Goal: Check status: Check status

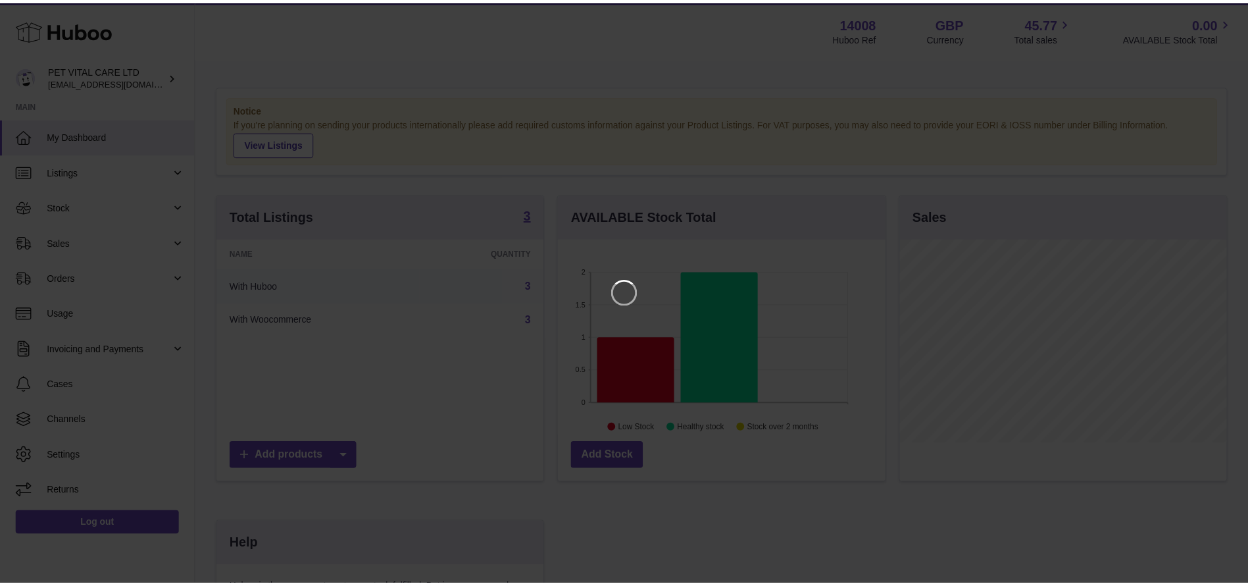
scroll to position [205, 332]
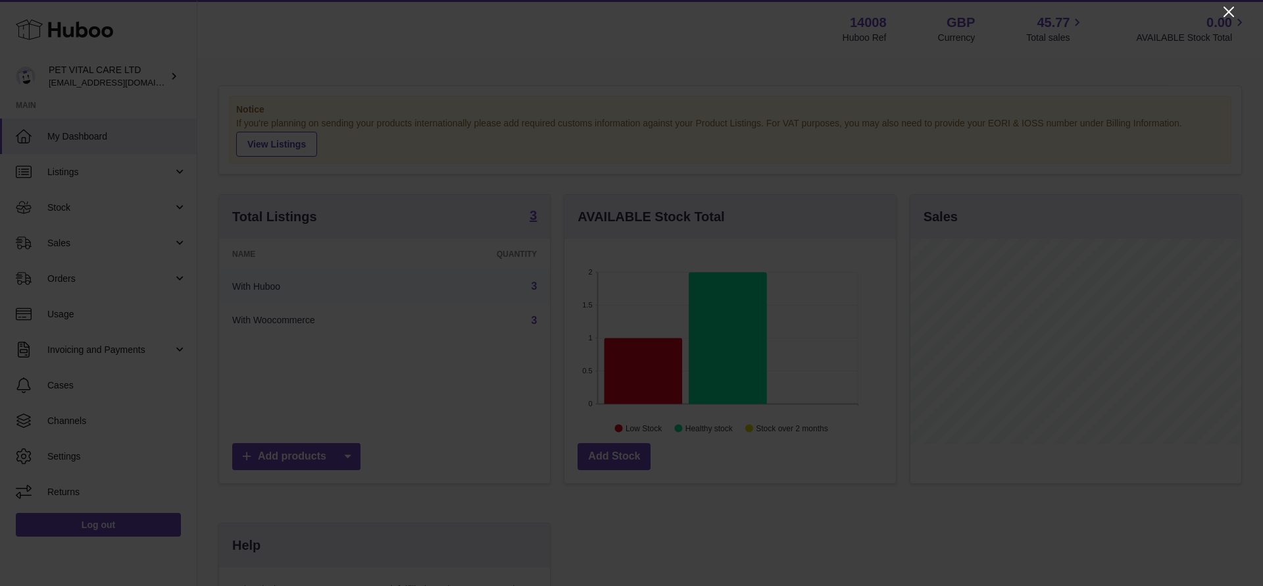
click at [1234, 17] on icon "Close" at bounding box center [1229, 12] width 16 height 16
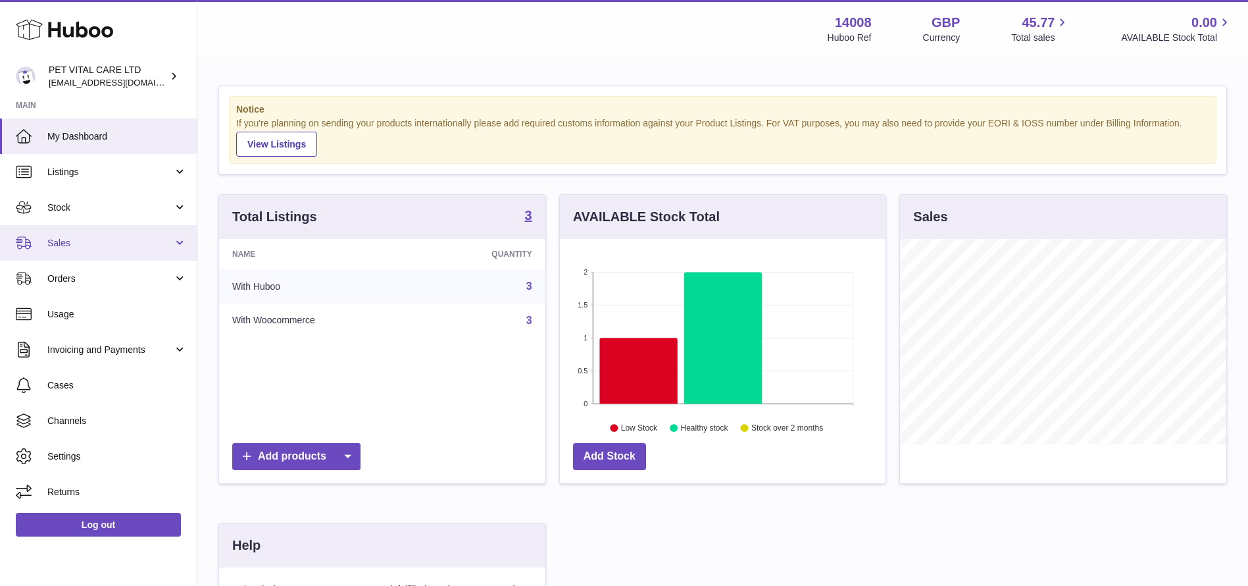
click at [66, 249] on link "Sales" at bounding box center [98, 243] width 197 height 36
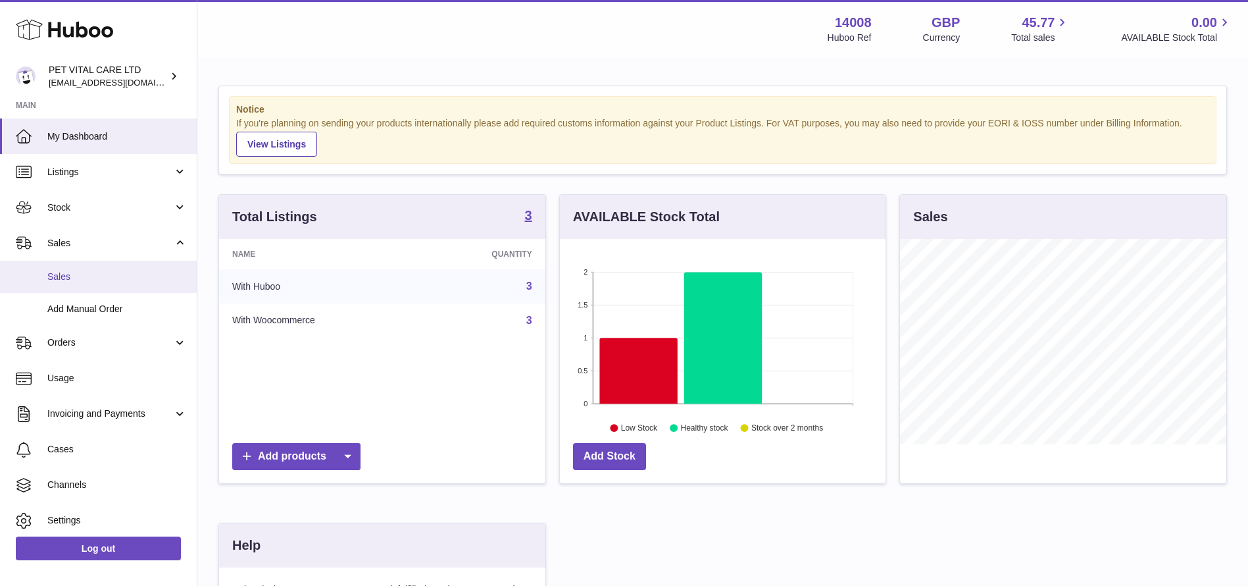
click at [70, 283] on link "Sales" at bounding box center [98, 277] width 197 height 32
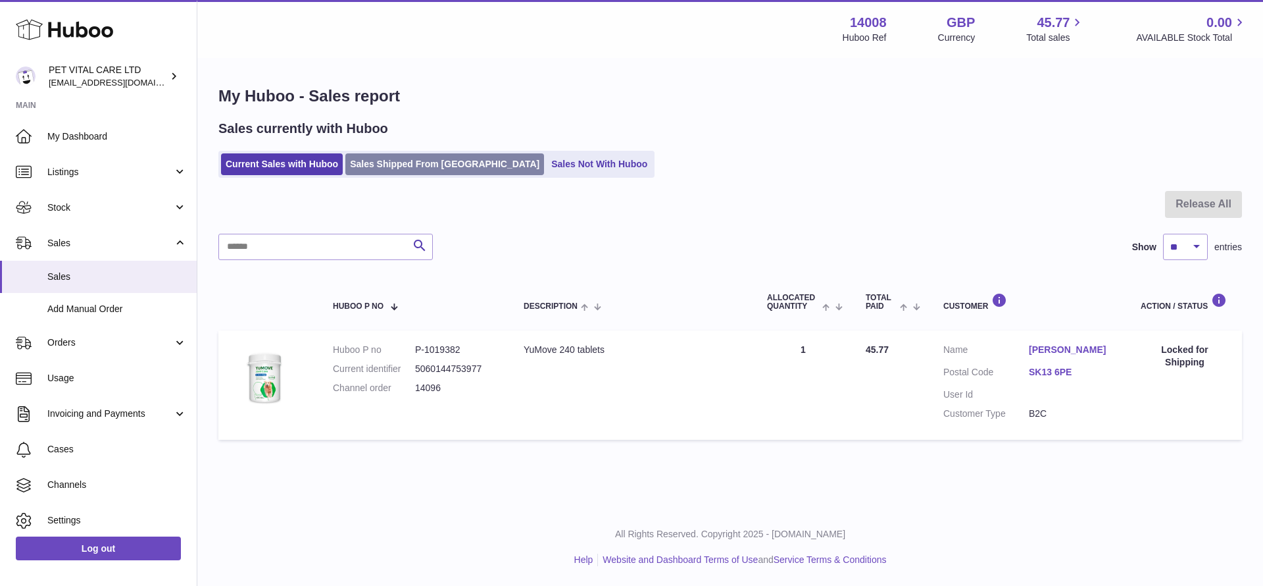
click at [422, 168] on link "Sales Shipped From [GEOGRAPHIC_DATA]" at bounding box center [444, 164] width 199 height 22
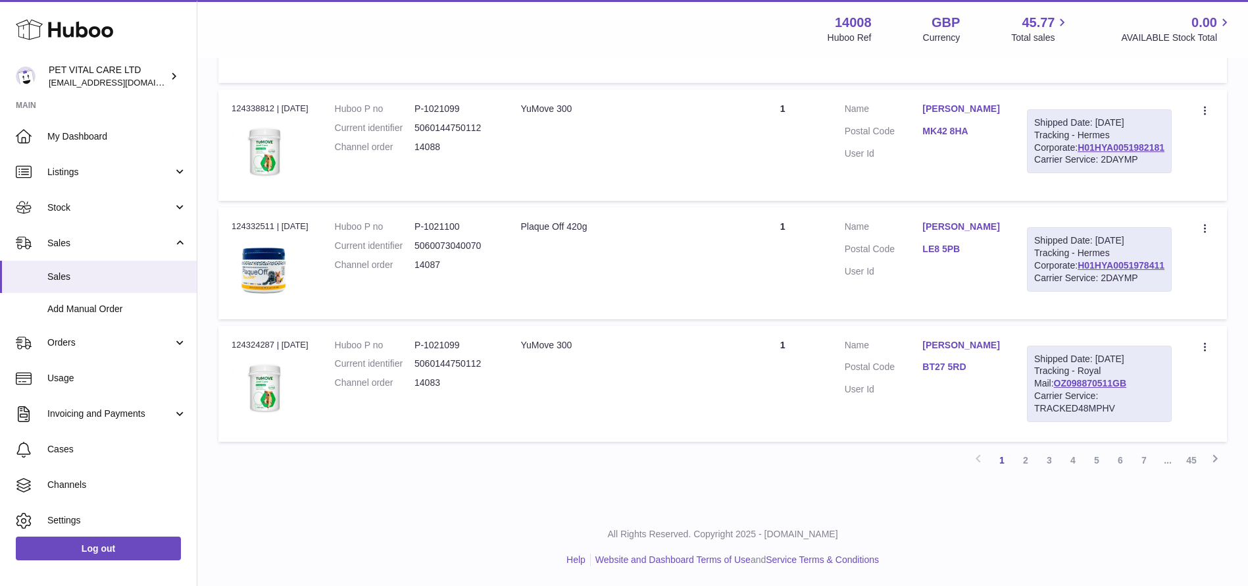
scroll to position [1283, 0]
drag, startPoint x: 1158, startPoint y: 428, endPoint x: 1061, endPoint y: 426, distance: 96.7
click at [1061, 426] on td "Shipped Date: 8th Sep 2025 Tracking - Royal Mail: OZ098870511GB Carrier Service…" at bounding box center [1099, 384] width 171 height 116
copy link "OZ098870511GB"
drag, startPoint x: 1166, startPoint y: 288, endPoint x: 1066, endPoint y: 290, distance: 100.0
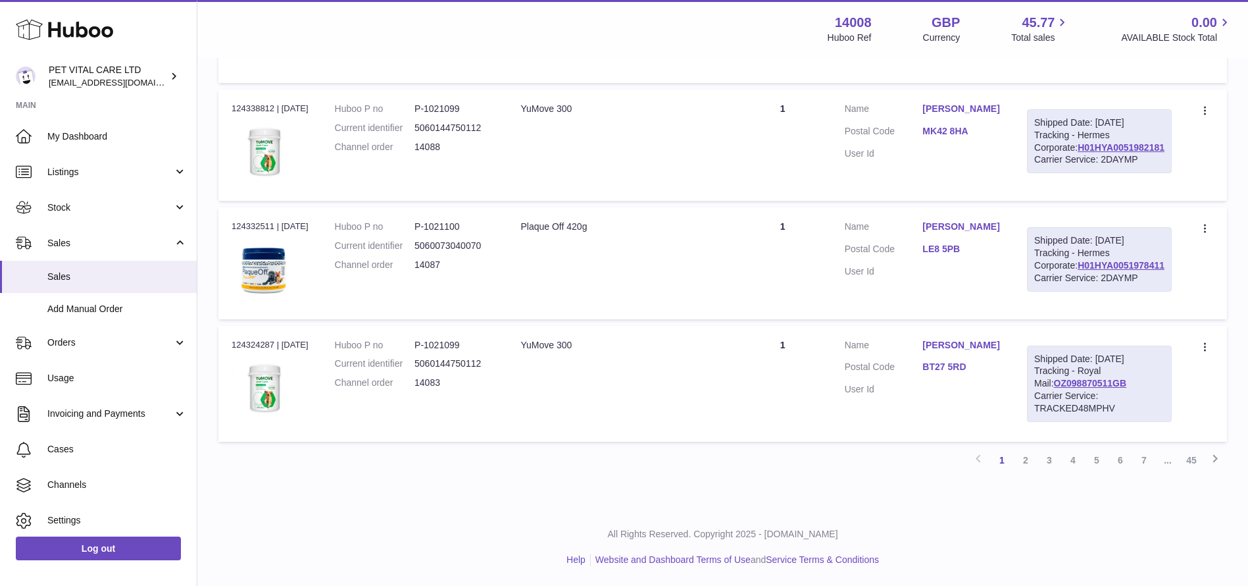
click at [1073, 290] on div "Shipped Date: 8th Sep 2025 Tracking - Hermes Corporate: H01HYA0051978411 Carrie…" at bounding box center [1099, 259] width 145 height 64
copy link "H01HYA0051978411"
drag, startPoint x: 1164, startPoint y: 341, endPoint x: 1068, endPoint y: 347, distance: 96.2
click at [1068, 174] on div "Shipped Date: 8th Sep 2025 Tracking - Hermes Corporate: H01HYA0051982181 Carrie…" at bounding box center [1099, 141] width 145 height 64
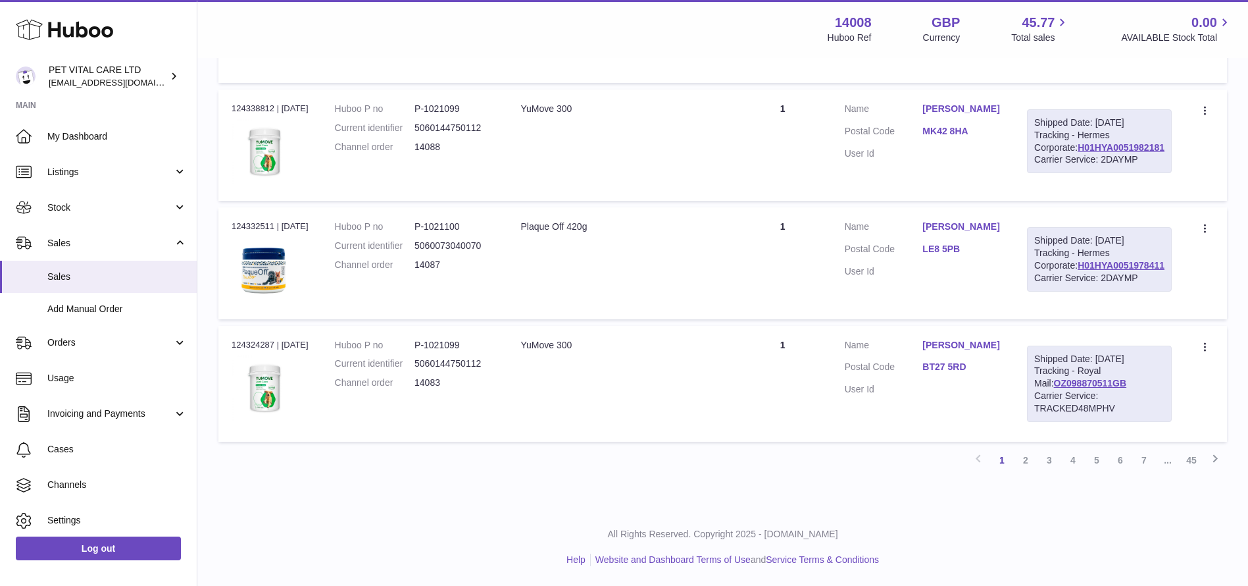
copy link "H01HYA0051982181"
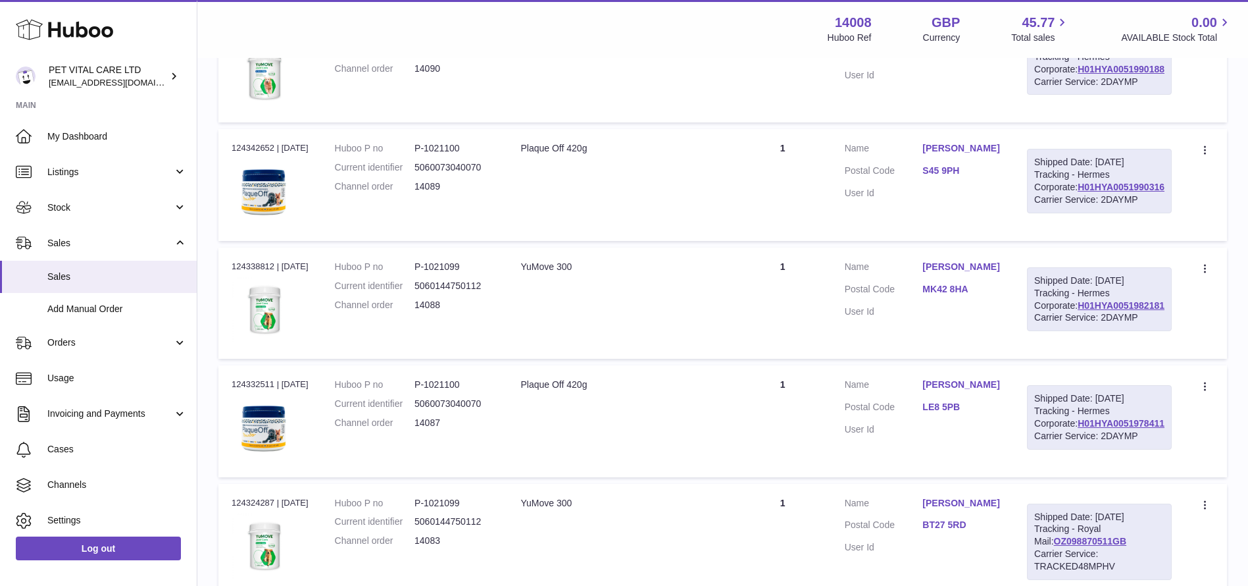
scroll to position [888, 0]
drag, startPoint x: 1165, startPoint y: 389, endPoint x: 1078, endPoint y: 394, distance: 87.7
click at [1078, 216] on div "Shipped Date: 9th Sep 2025 Tracking - Hermes Corporate: H01HYA0051990316 Carrie…" at bounding box center [1099, 183] width 145 height 64
copy link "H01HYA0051990316"
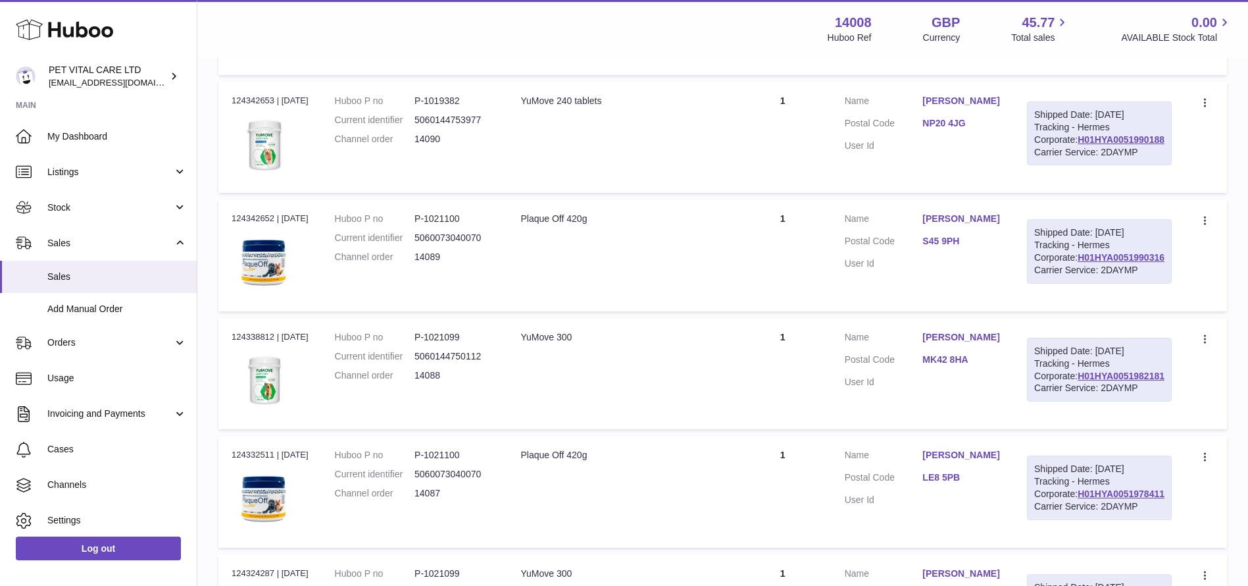
scroll to position [789, 0]
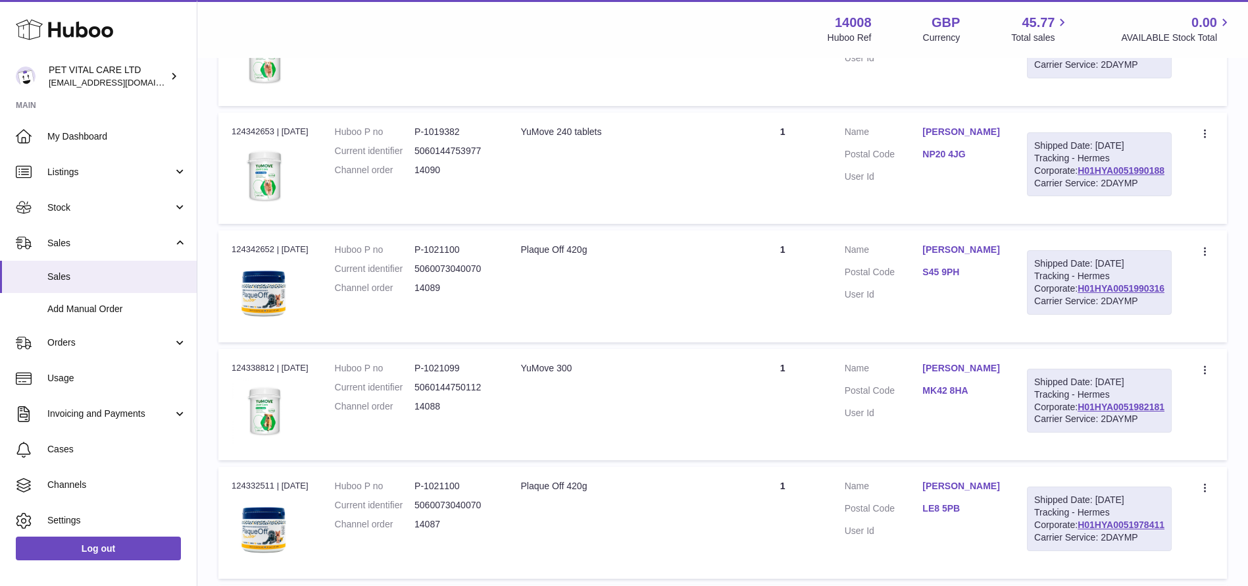
drag, startPoint x: 1165, startPoint y: 340, endPoint x: 1070, endPoint y: 341, distance: 95.4
click at [1073, 197] on div "Shipped Date: 9th Sep 2025 Tracking - Hermes Corporate: H01HYA0051990188 Carrie…" at bounding box center [1099, 164] width 145 height 64
copy link "H01HYA0051990188"
drag, startPoint x: 1166, startPoint y: 193, endPoint x: 1072, endPoint y: 198, distance: 94.2
click at [1072, 78] on div "Shipped Date: 9th Sep 2025 Tracking - Hermes Corporate: H01HYA0051995114 Carrie…" at bounding box center [1099, 46] width 145 height 64
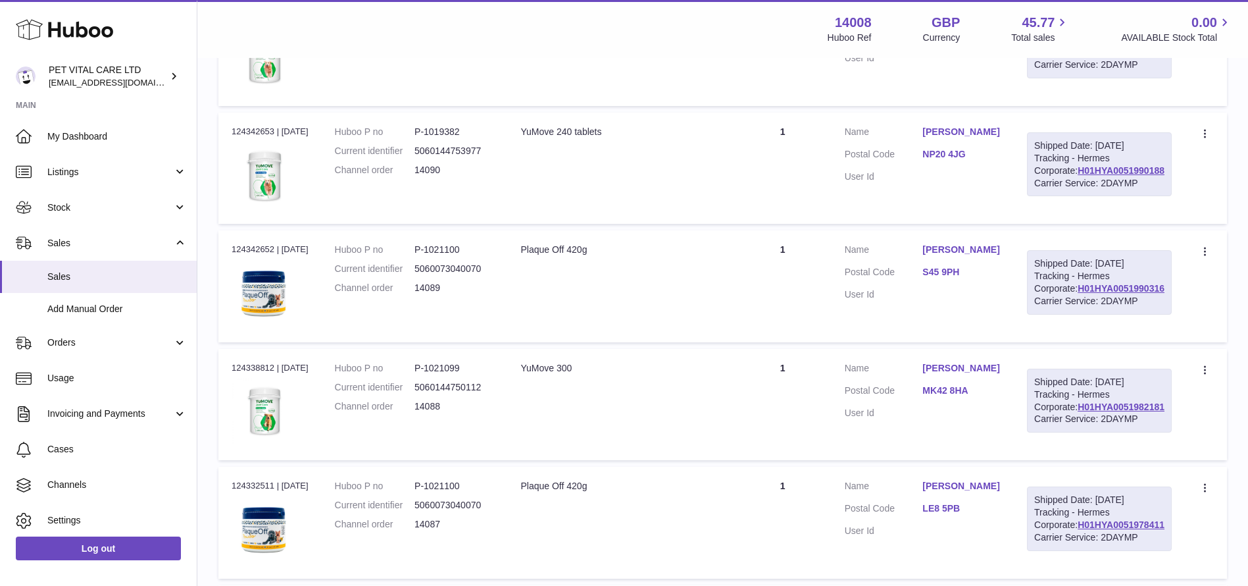
copy link "H01HYA0051995114"
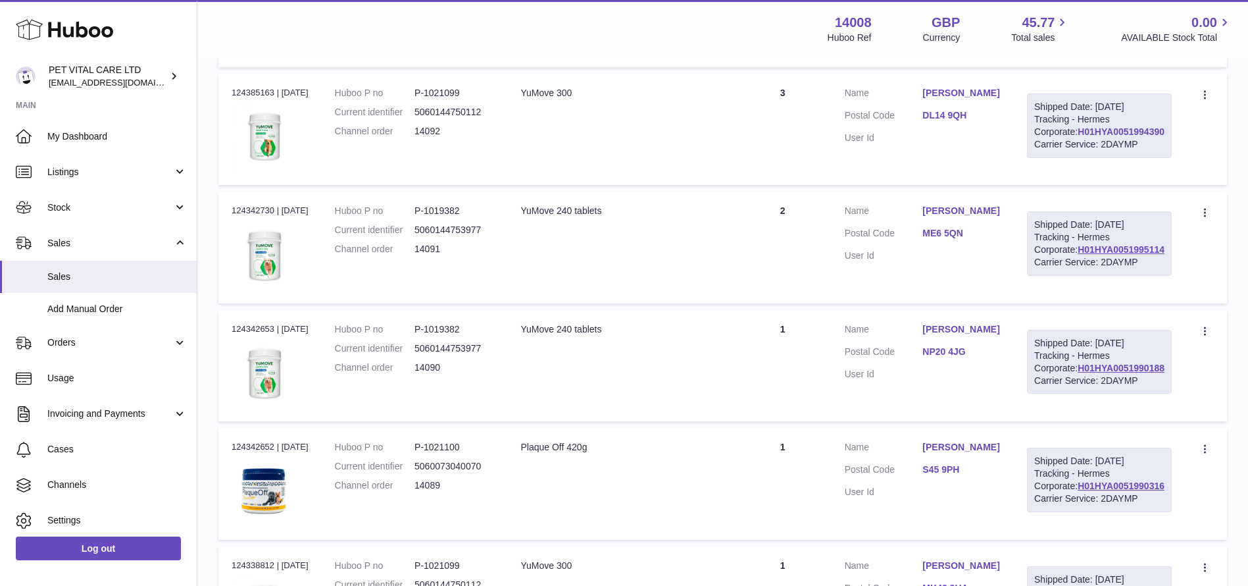
drag, startPoint x: 1166, startPoint y: 243, endPoint x: 1076, endPoint y: 248, distance: 90.3
click at [1076, 158] on div "Shipped Date: 9th Sep 2025 Tracking - Hermes Corporate: H01HYA0051994390 Carrie…" at bounding box center [1099, 125] width 145 height 64
copy link "H01HYA0051994390"
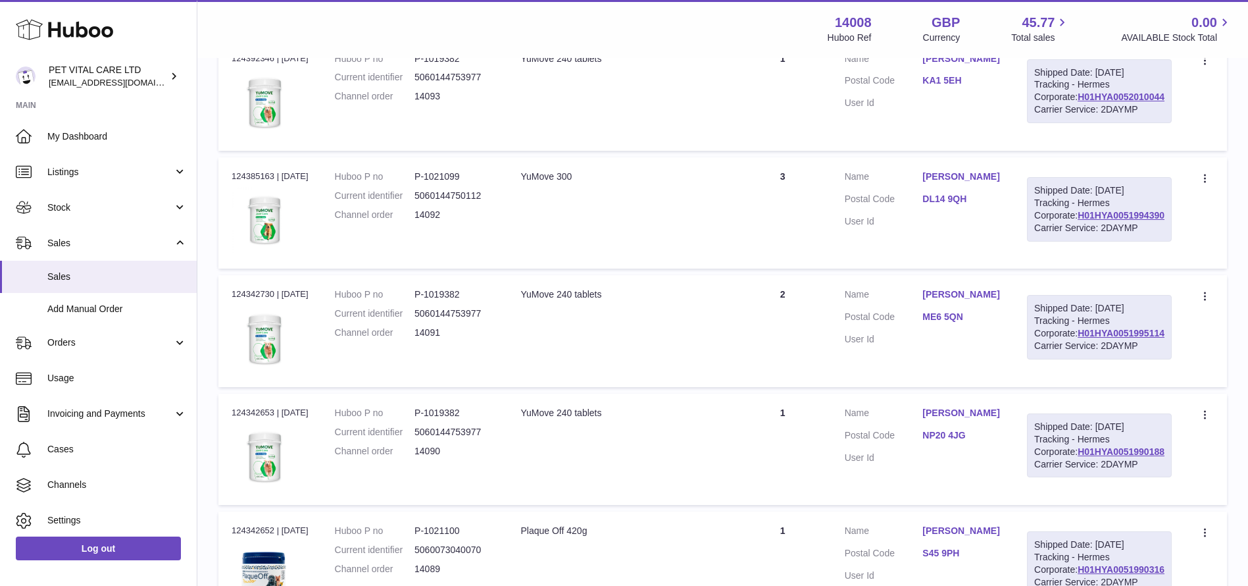
scroll to position [395, 0]
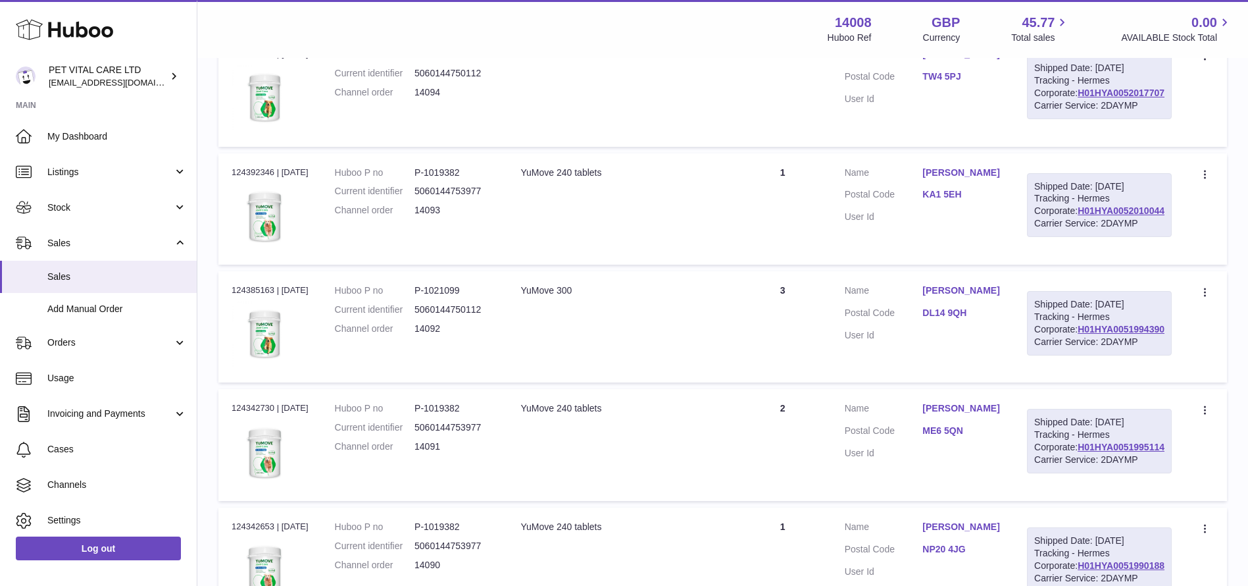
drag, startPoint x: 1166, startPoint y: 293, endPoint x: 1070, endPoint y: 291, distance: 95.4
click at [1070, 237] on div "Shipped Date: 9th Sep 2025 Tracking - Hermes Corporate: H01HYA0052010044 Carrie…" at bounding box center [1099, 205] width 145 height 64
copy link "H01HYA0052010044"
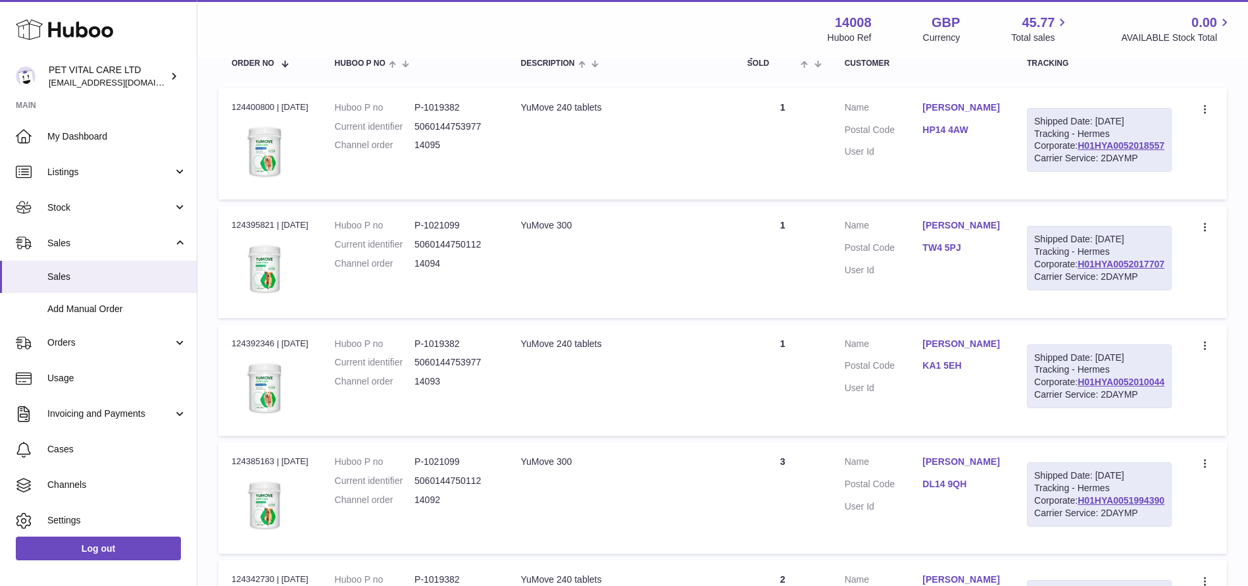
scroll to position [197, 0]
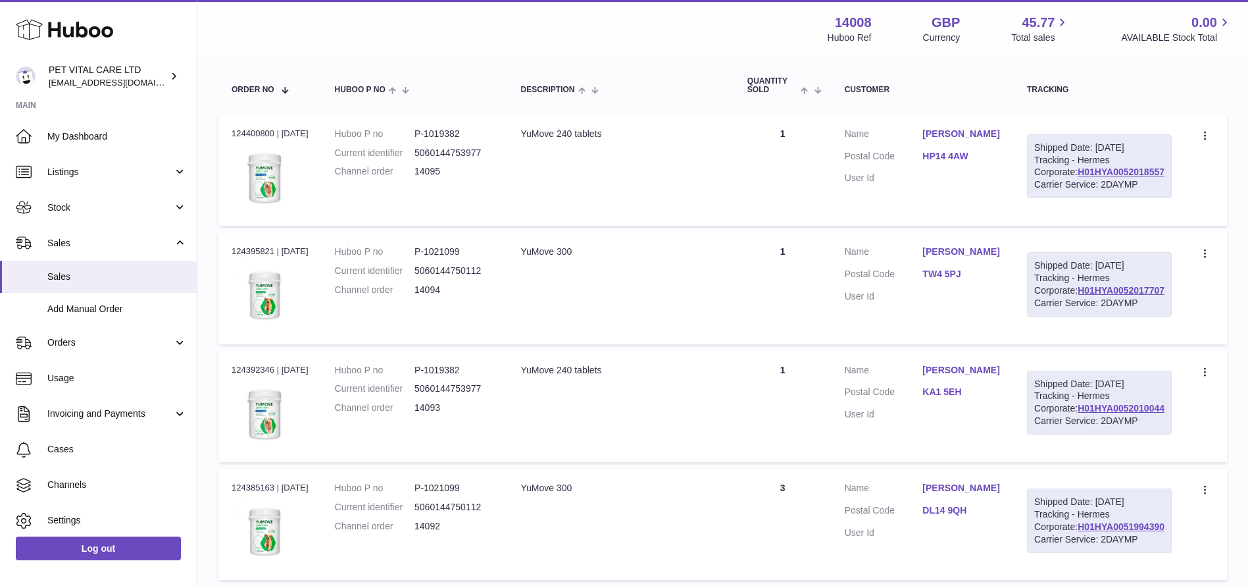
drag, startPoint x: 1164, startPoint y: 340, endPoint x: 1070, endPoint y: 339, distance: 94.1
click at [1070, 316] on div "Shipped Date: 9th Sep 2025 Tracking - Hermes Corporate: H01HYA0052017707 Carrie…" at bounding box center [1099, 284] width 145 height 64
copy link "H01HYA0052017707"
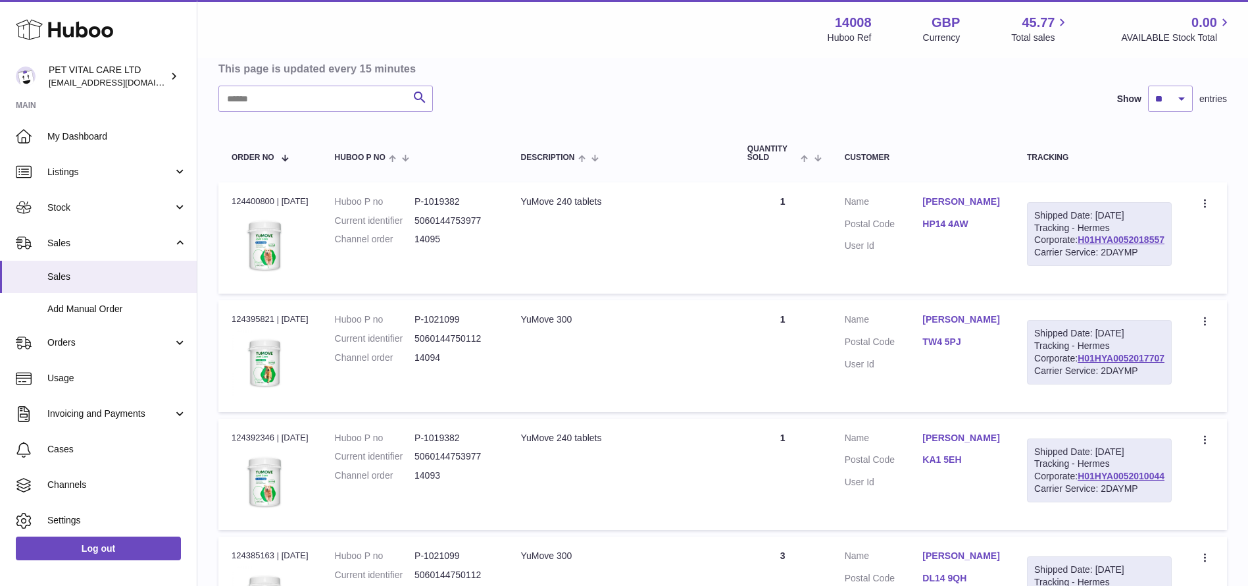
scroll to position [99, 0]
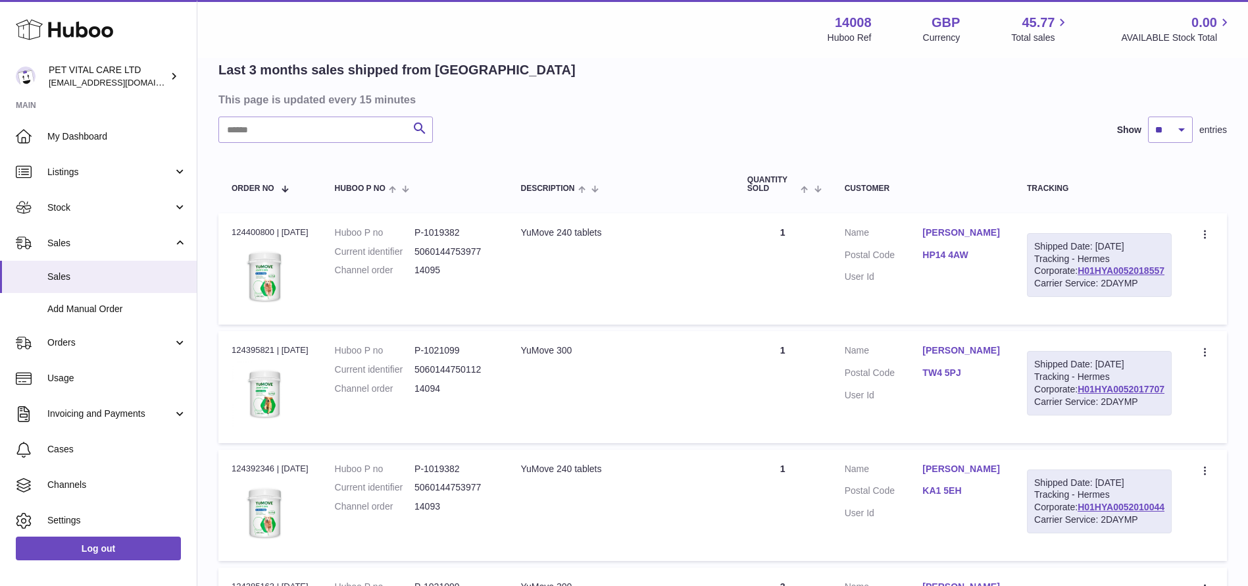
drag, startPoint x: 1167, startPoint y: 293, endPoint x: 1062, endPoint y: 294, distance: 105.3
click at [1062, 294] on td "Shipped Date: 9th Sep 2025 Tracking - Hermes Corporate: H01HYA0052018557 Carrie…" at bounding box center [1099, 268] width 171 height 111
copy link "H01HYA0052018557"
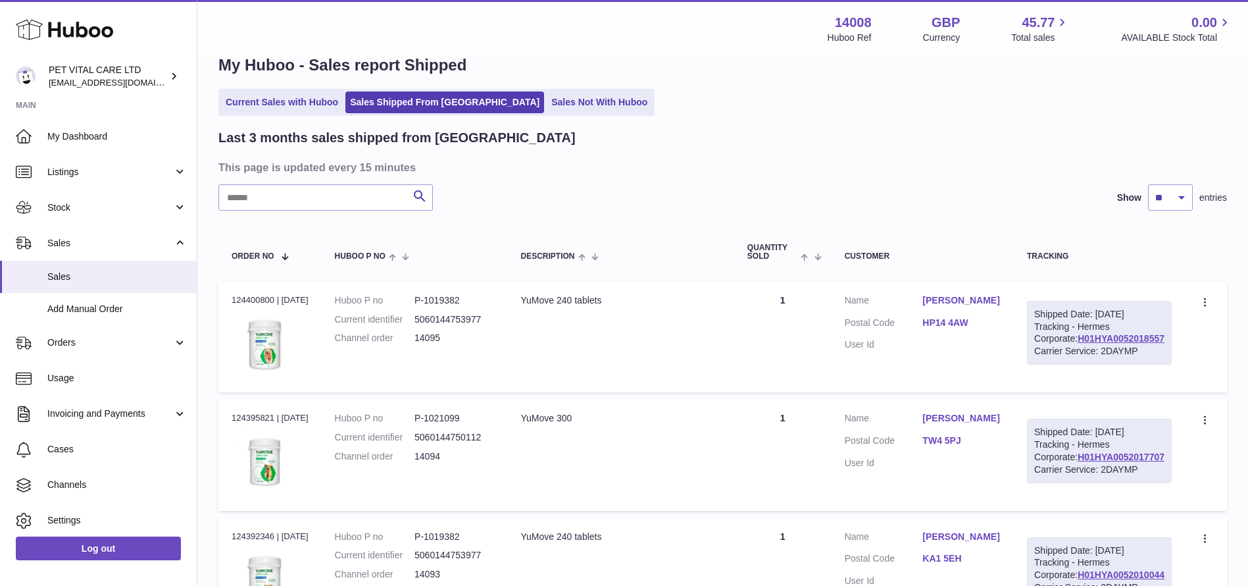
scroll to position [0, 0]
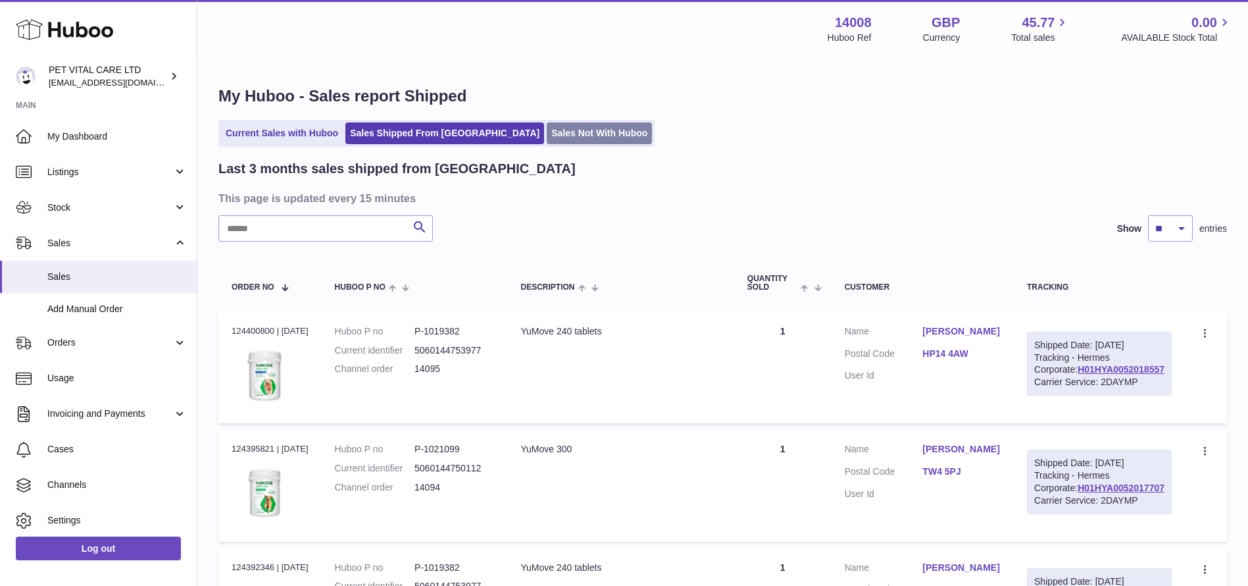
click at [547, 137] on link "Sales Not With Huboo" at bounding box center [599, 133] width 105 height 22
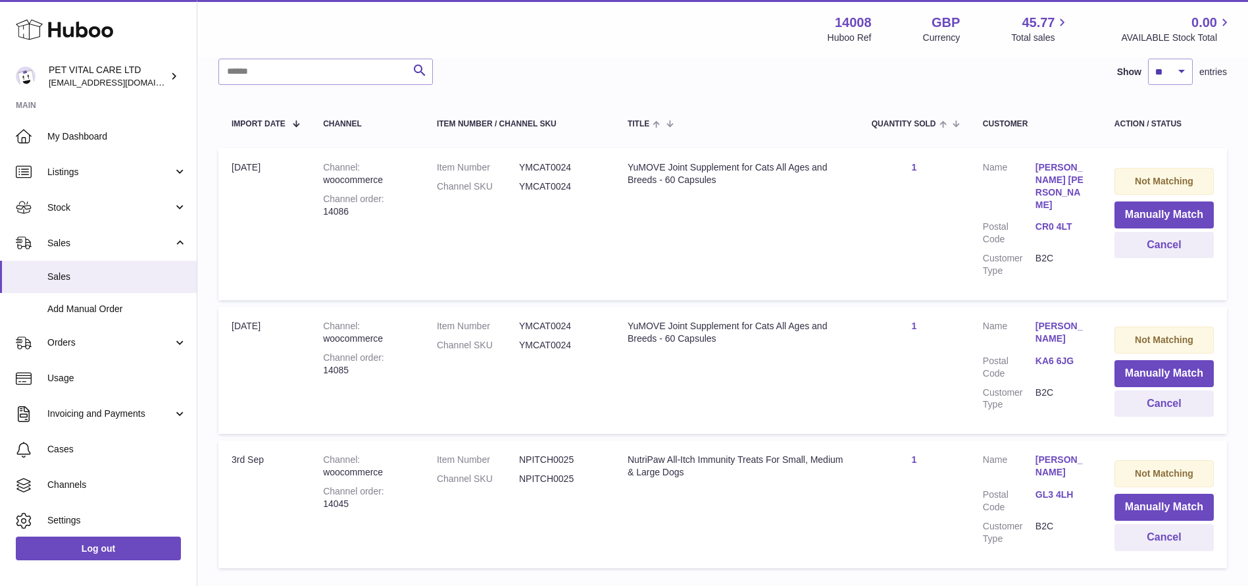
scroll to position [172, 0]
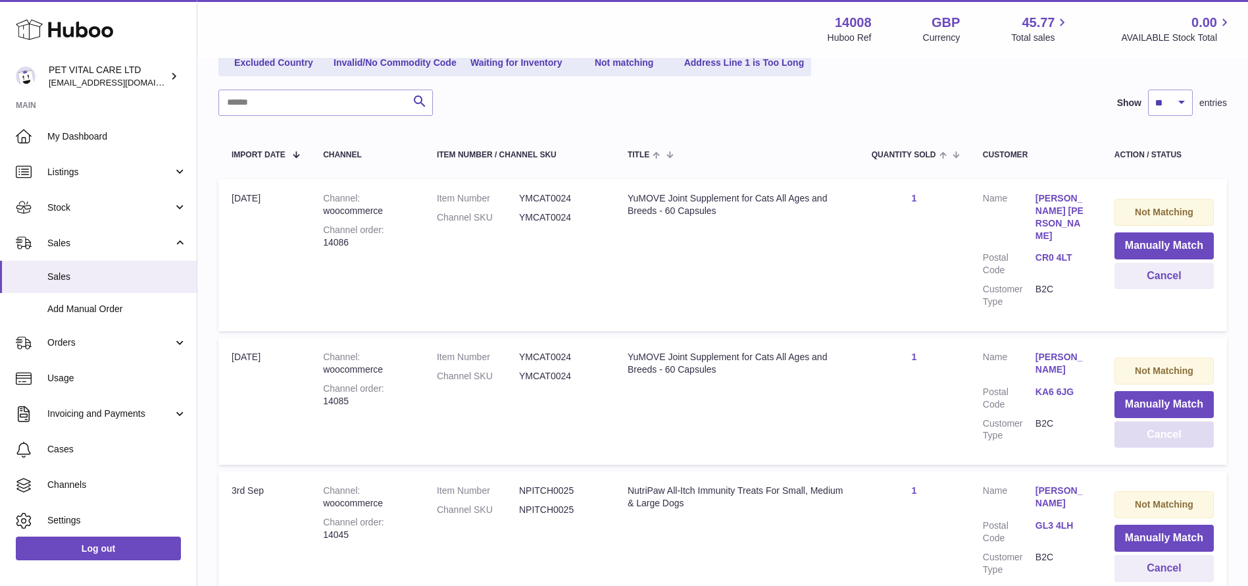
click at [1133, 421] on button "Cancel" at bounding box center [1163, 434] width 99 height 27
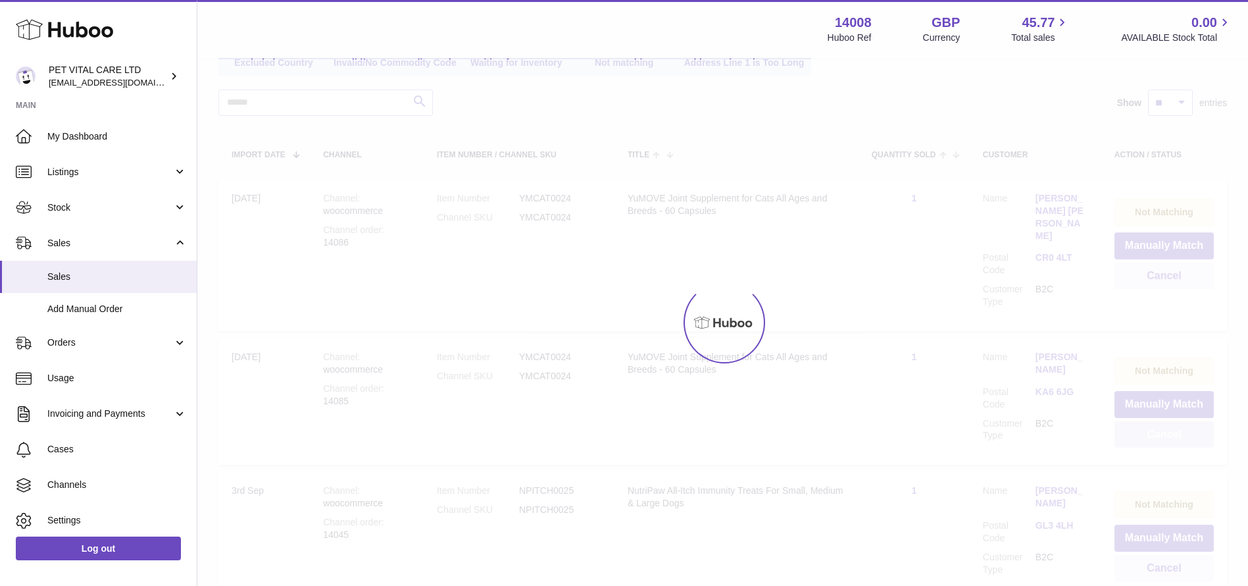
scroll to position [137, 0]
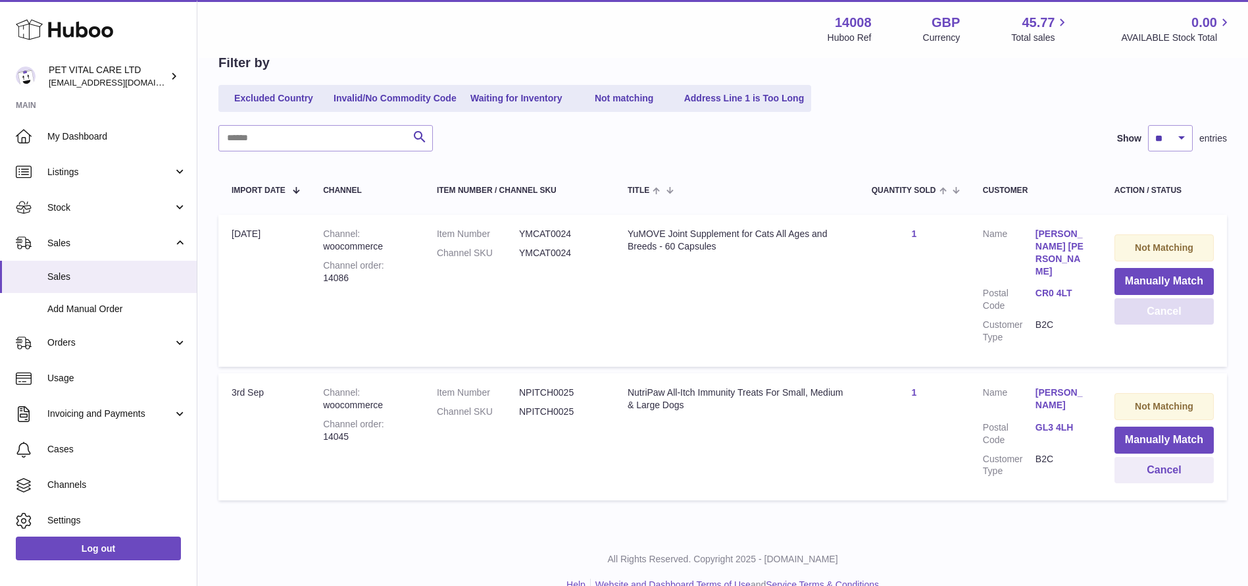
click at [1130, 308] on button "Cancel" at bounding box center [1163, 311] width 99 height 27
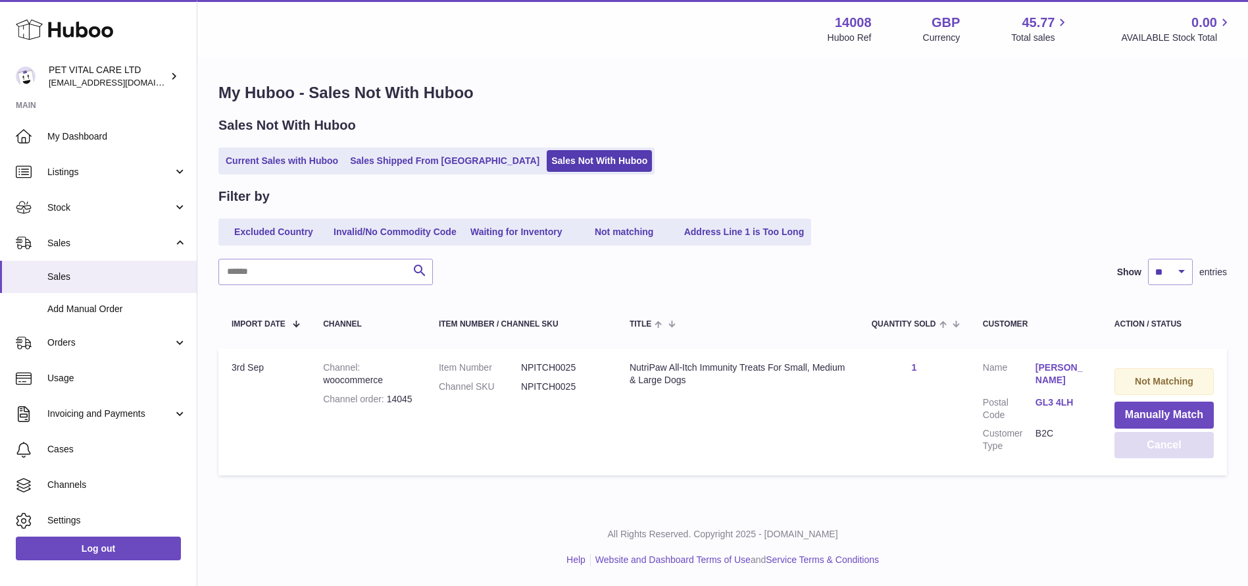
scroll to position [0, 0]
